Goal: Check status: Check status

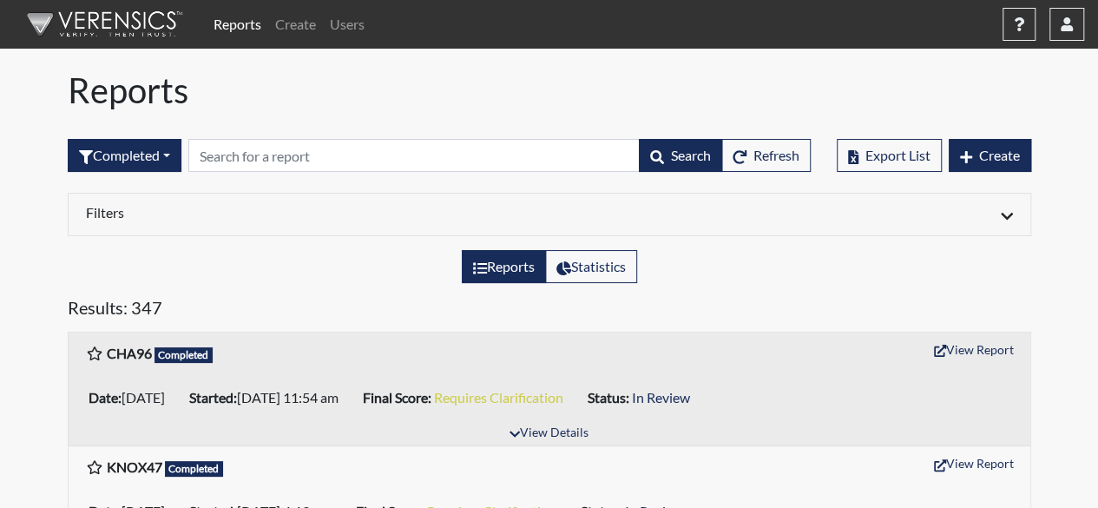
scroll to position [174, 0]
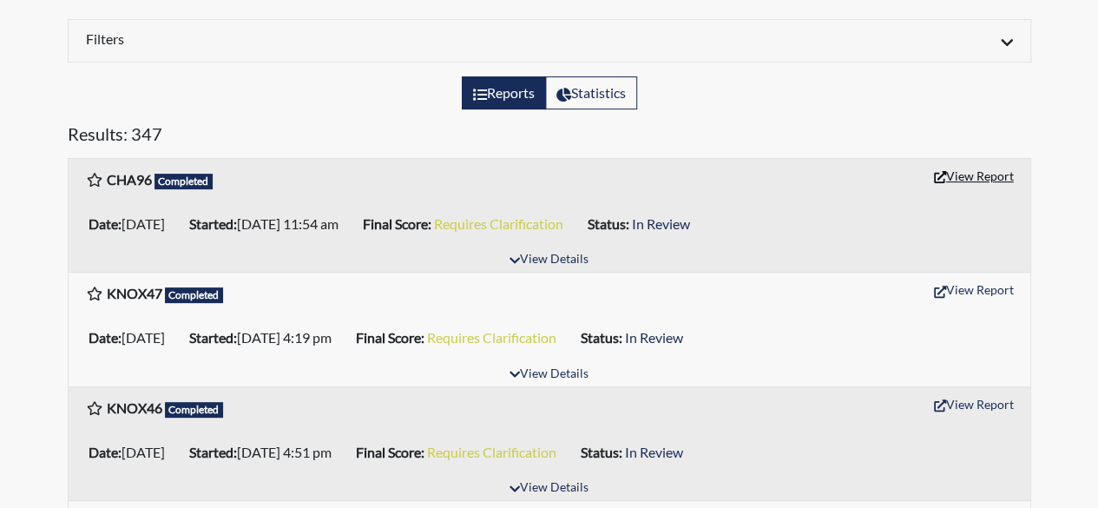
click at [994, 170] on button "View Report" at bounding box center [973, 175] width 95 height 27
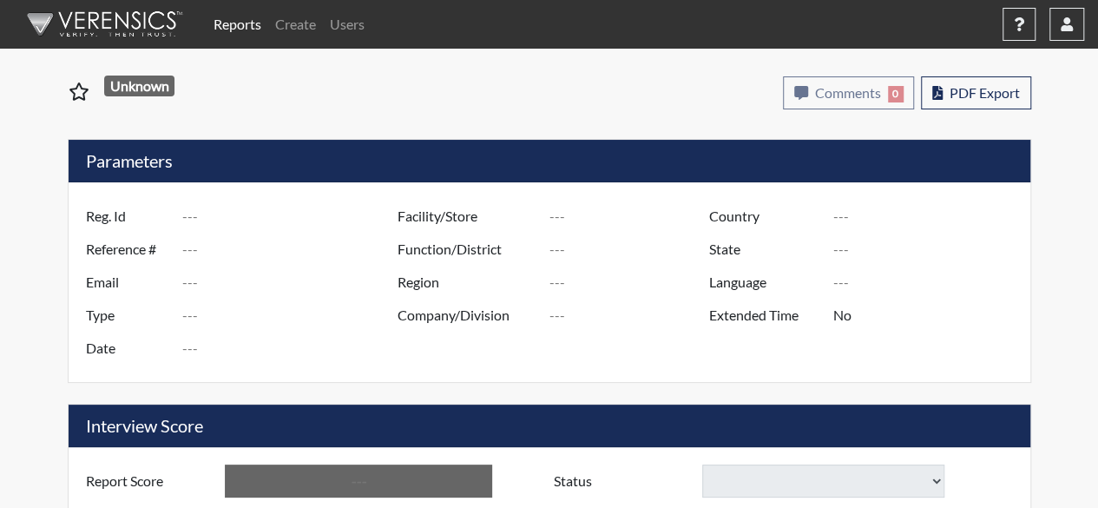
type input "CHA96"
type input "51284"
type input "jgriff371@gmail.com"
type input "Pre-Employment"
type input "Sep 15, 2025"
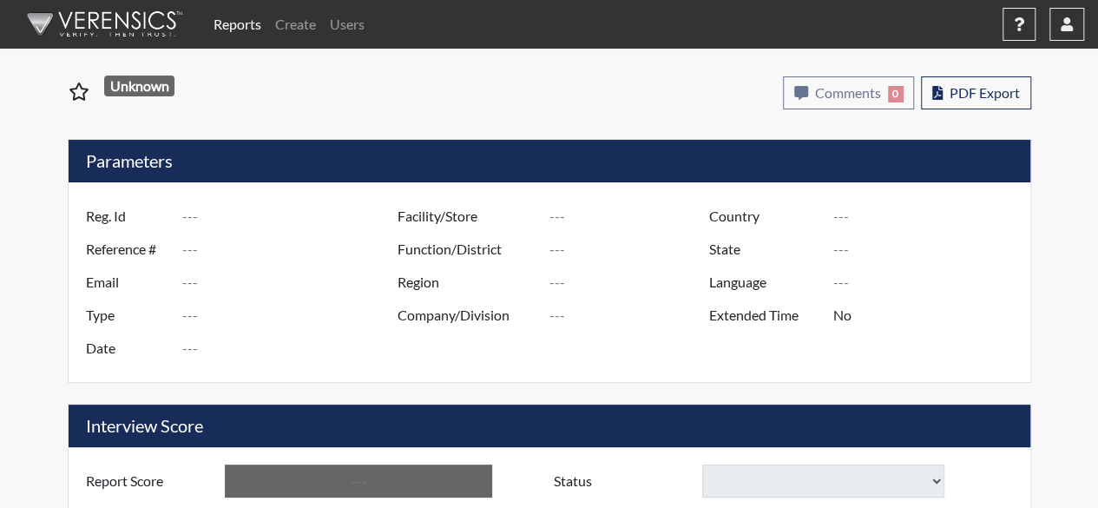
type input "[GEOGRAPHIC_DATA], [US_STATE]"
type input "[GEOGRAPHIC_DATA]"
type input "[US_STATE]"
type input "English"
type input "Requires Clarification"
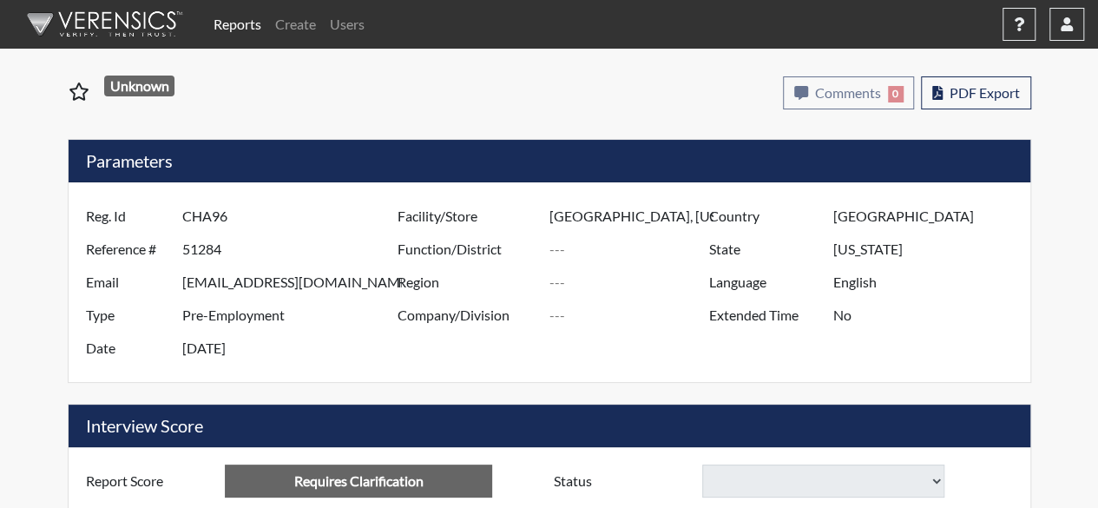
select select
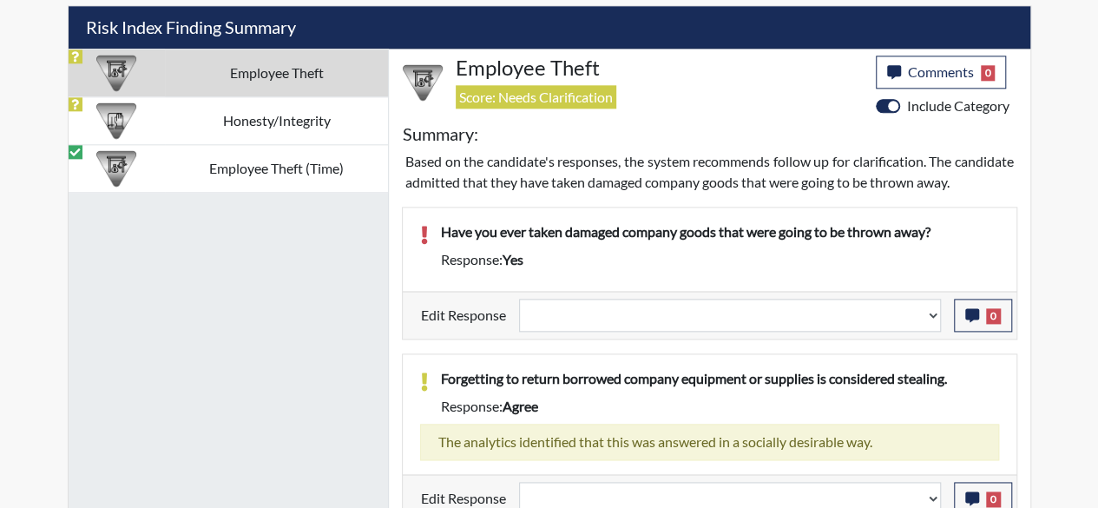
scroll to position [916, 0]
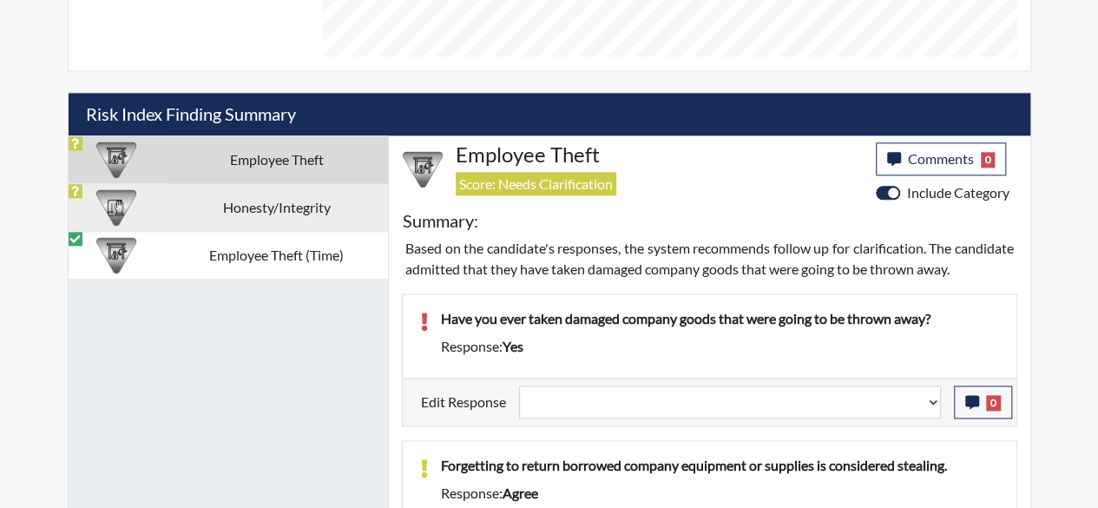
click at [245, 199] on td "Honesty/Integrity" at bounding box center [276, 207] width 223 height 48
select select
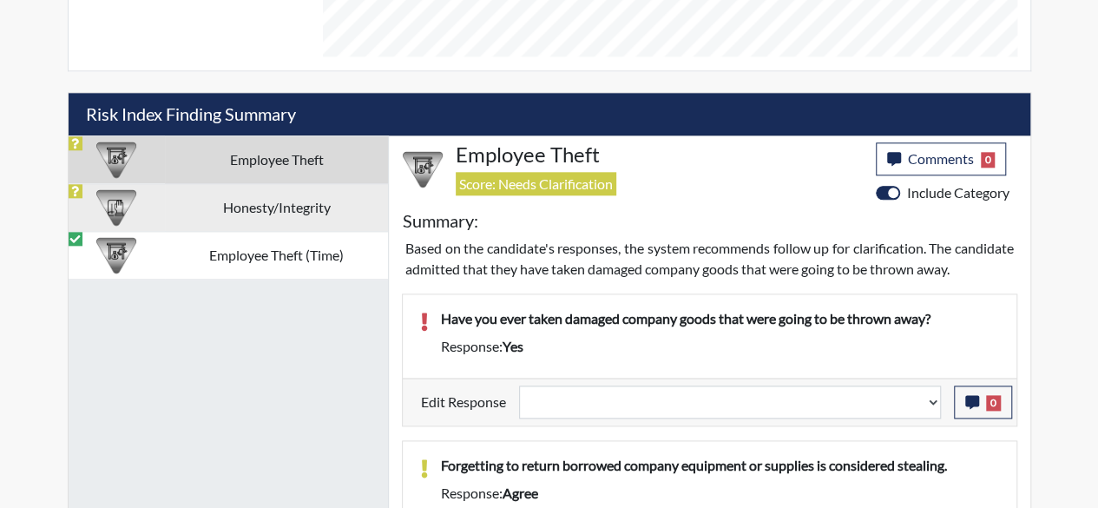
select select
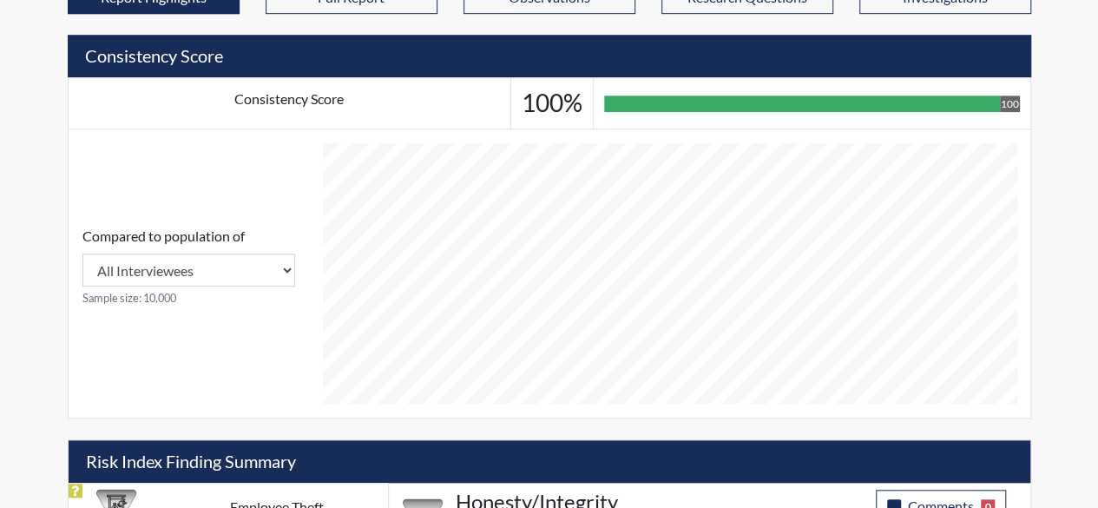
scroll to position [0, 0]
